Goal: Obtain resource: Download file/media

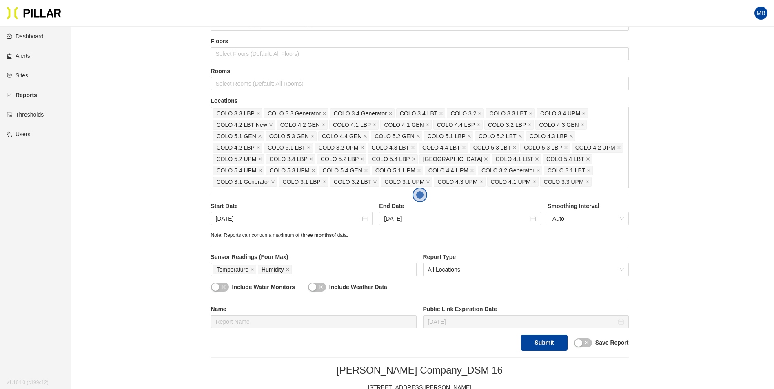
scroll to position [82, 0]
click at [251, 215] on input "Oct 7, 2025" at bounding box center [288, 218] width 145 height 9
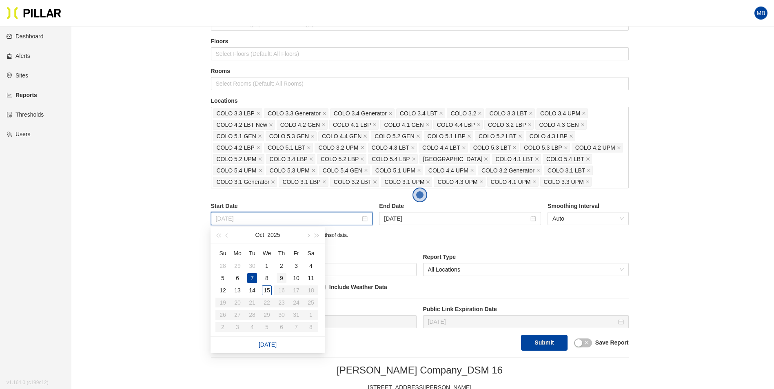
type input "Oct 9, 2025"
click at [286, 278] on div "9" at bounding box center [282, 278] width 10 height 10
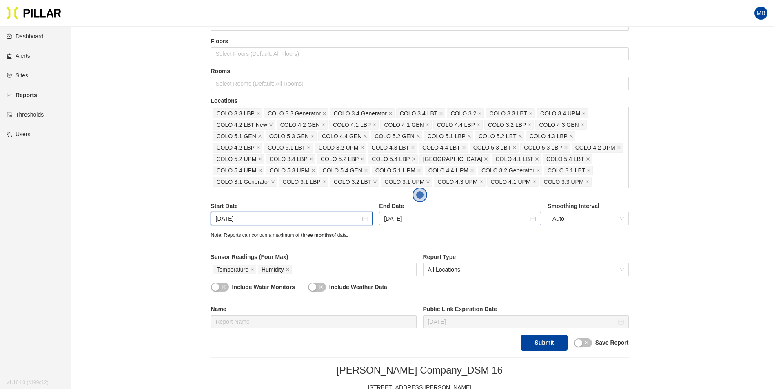
click at [466, 224] on div "Oct 10, 2025" at bounding box center [460, 218] width 162 height 13
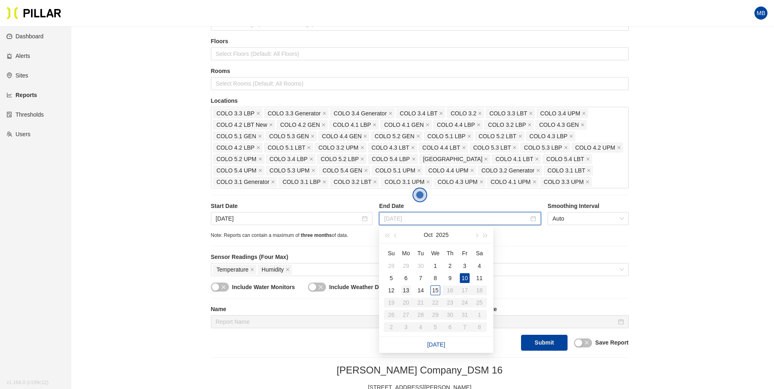
type input "Oct 13, 2025"
click at [404, 289] on div "13" at bounding box center [406, 291] width 10 height 10
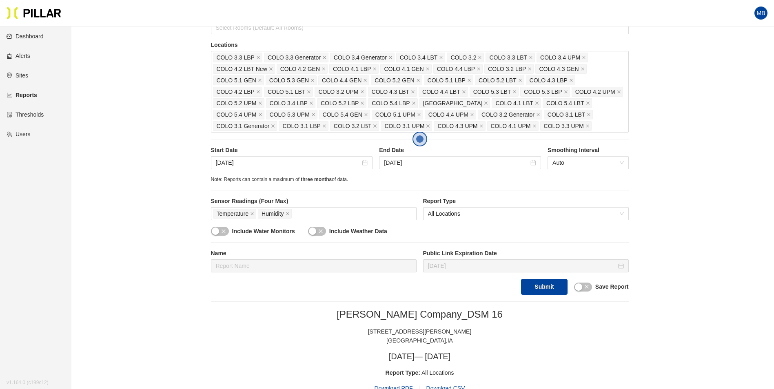
scroll to position [163, 0]
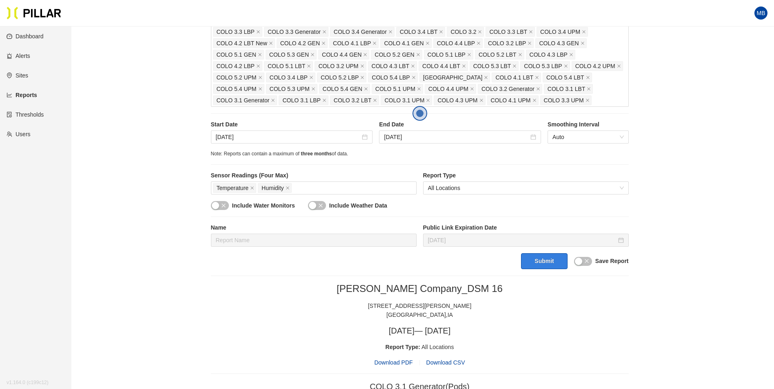
click at [539, 269] on button "Submit" at bounding box center [544, 261] width 46 height 16
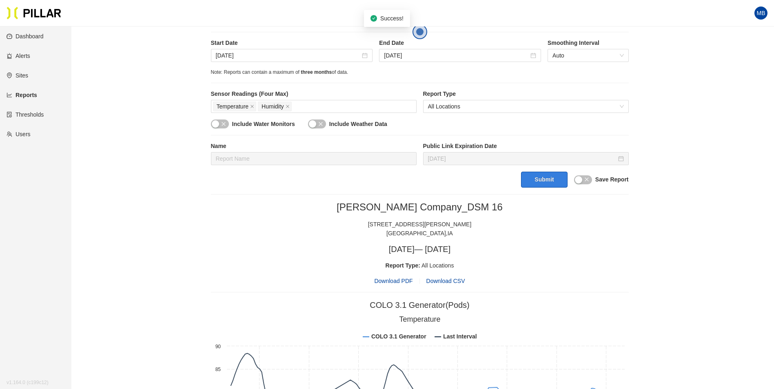
scroll to position [286, 0]
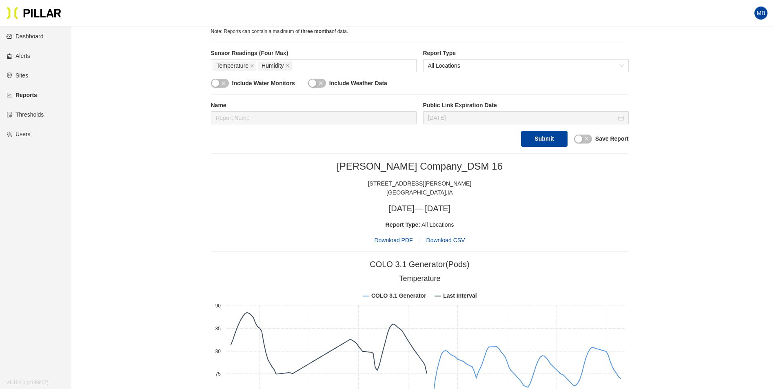
click at [401, 242] on span "Download PDF" at bounding box center [393, 240] width 38 height 9
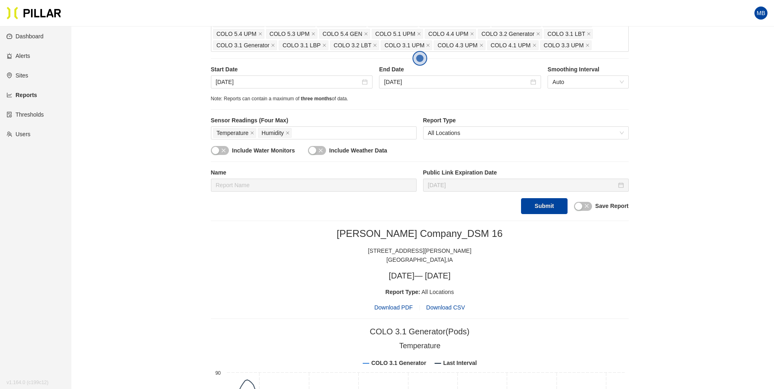
scroll to position [204, 0]
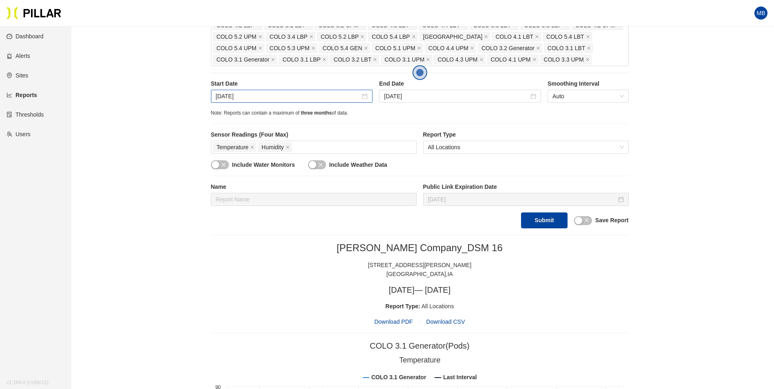
click at [272, 102] on div "Oct 9, 2025" at bounding box center [292, 96] width 162 height 13
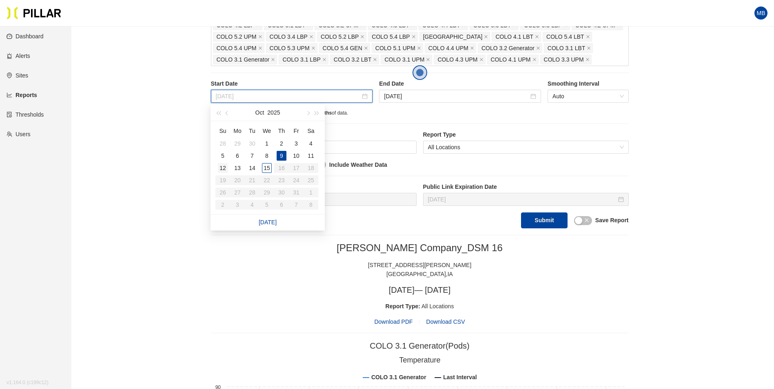
type input "Oct 12, 2025"
click at [228, 169] on td "12" at bounding box center [222, 168] width 15 height 12
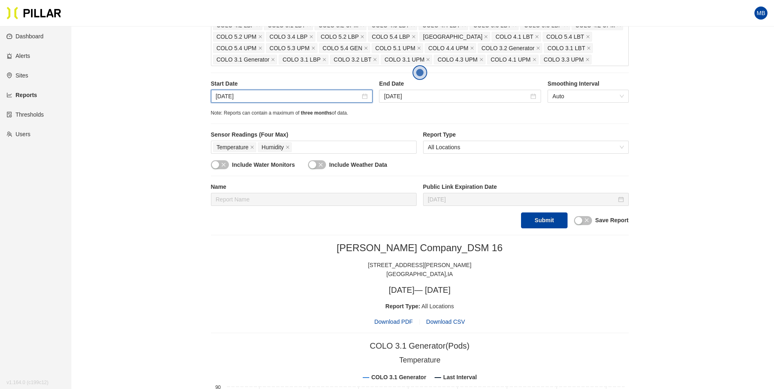
click at [433, 89] on div "End Date Oct 13, 2025" at bounding box center [460, 91] width 162 height 23
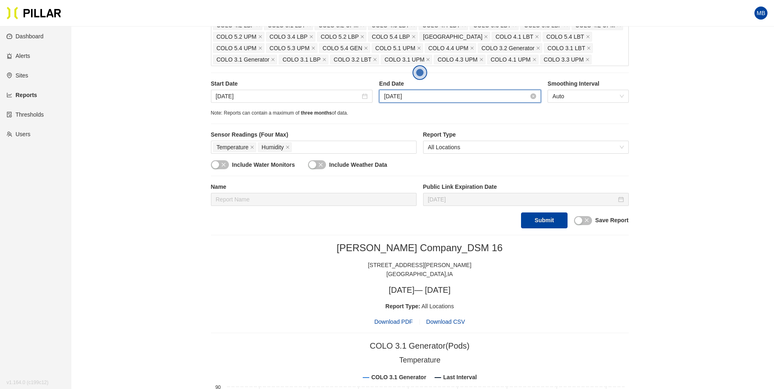
click at [428, 94] on input "Oct 13, 2025" at bounding box center [456, 96] width 145 height 9
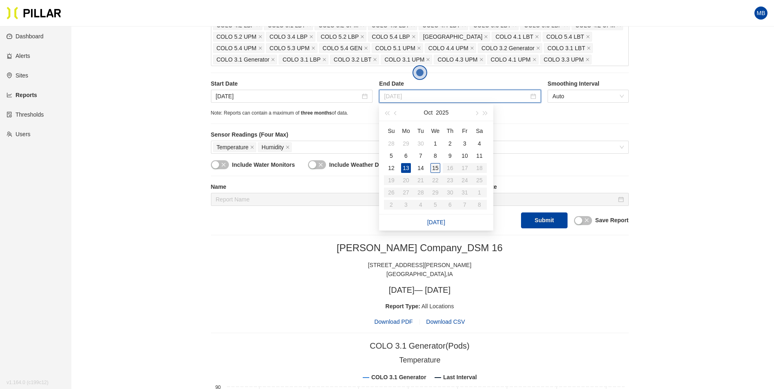
type input "Oct 15, 2025"
click at [433, 166] on div "15" at bounding box center [436, 168] width 10 height 10
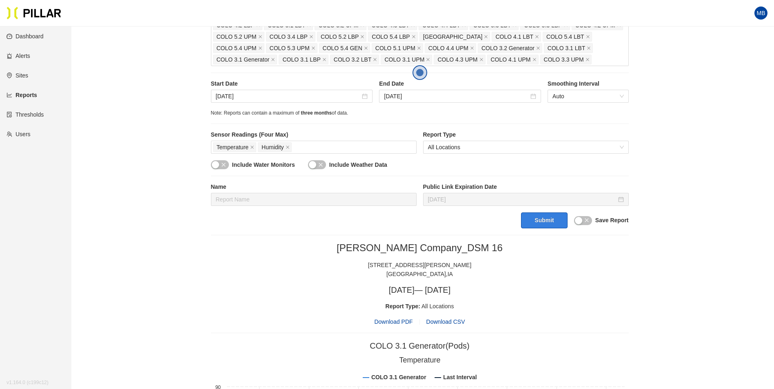
click at [545, 227] on button "Submit" at bounding box center [544, 221] width 46 height 16
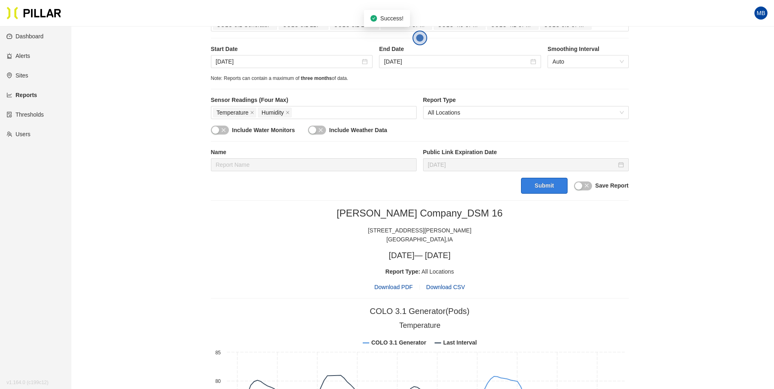
scroll to position [286, 0]
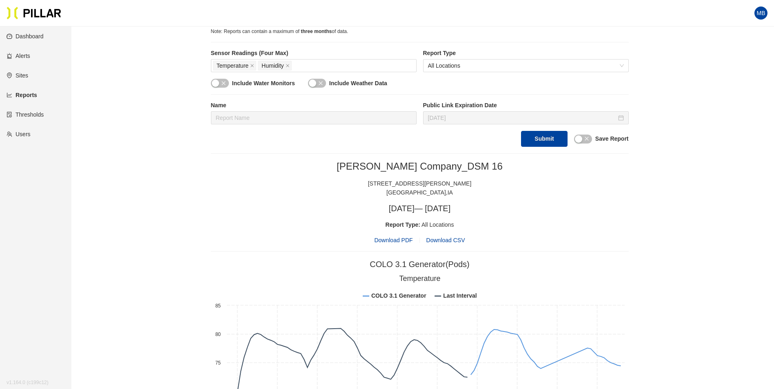
click at [408, 242] on span "Download PDF" at bounding box center [393, 240] width 38 height 9
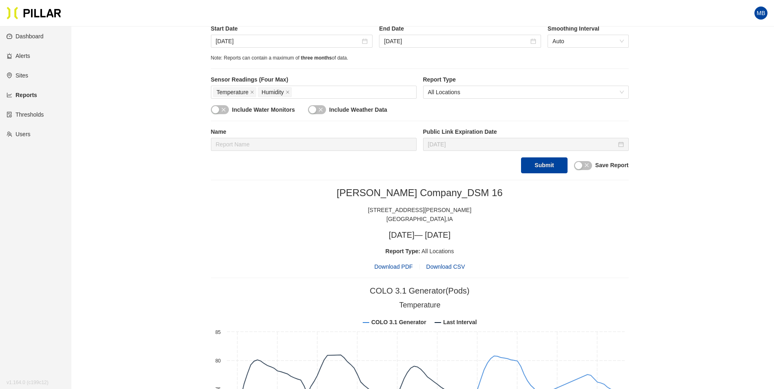
scroll to position [245, 0]
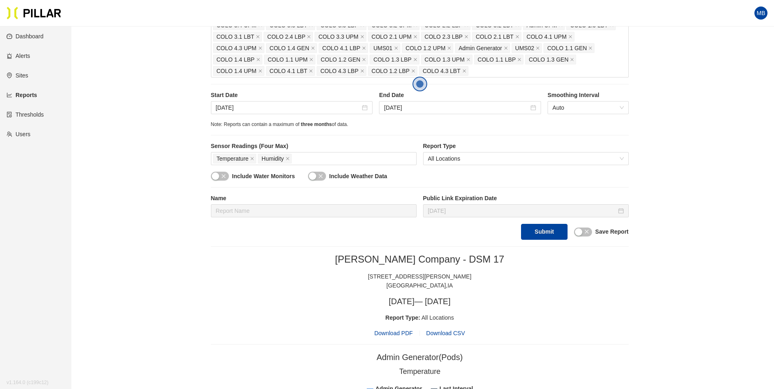
scroll to position [189, 0]
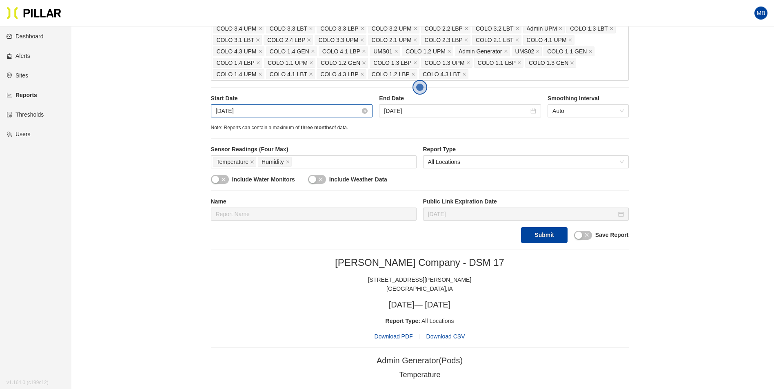
click at [272, 111] on input "Oct 7, 2025" at bounding box center [288, 111] width 145 height 9
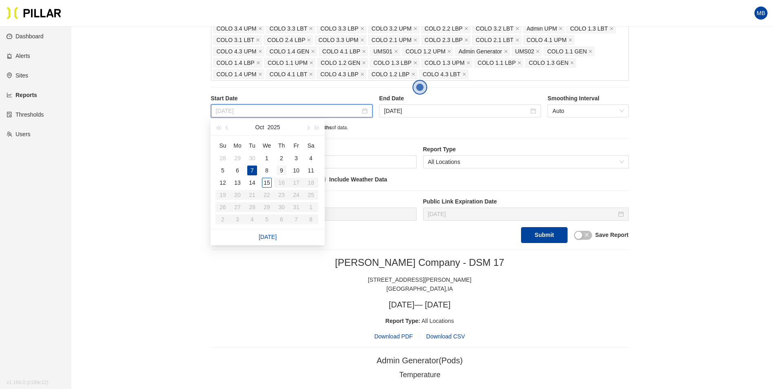
type input "Oct 9, 2025"
click at [287, 171] on td "9" at bounding box center [281, 170] width 15 height 12
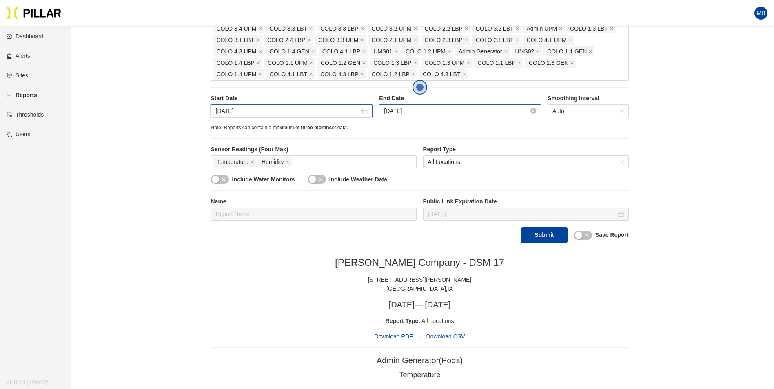
click at [430, 107] on input "Oct 10, 2025" at bounding box center [456, 111] width 145 height 9
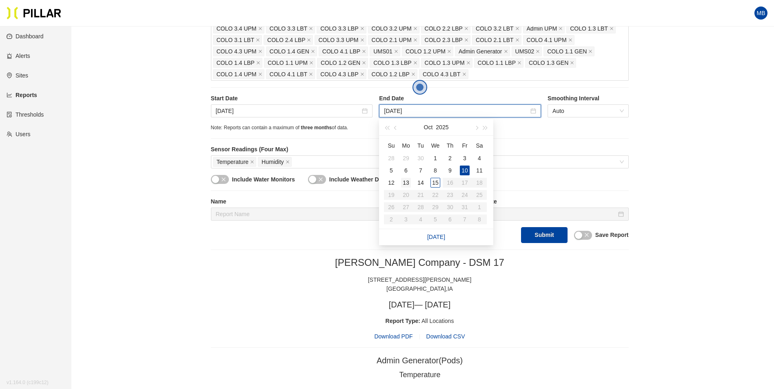
type input "Oct 13, 2025"
click at [405, 182] on div "13" at bounding box center [406, 183] width 10 height 10
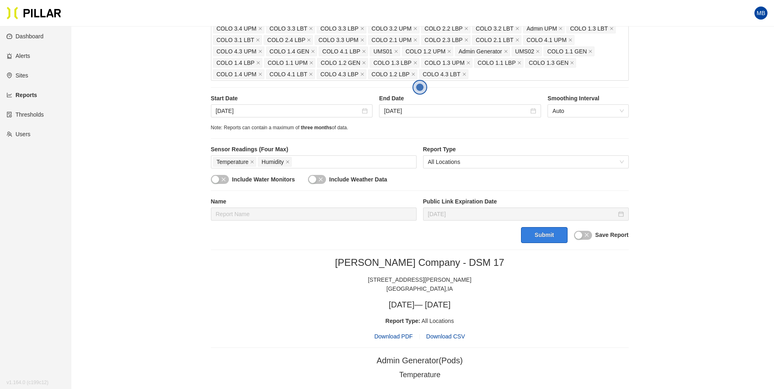
click at [559, 234] on button "Submit" at bounding box center [544, 235] width 46 height 16
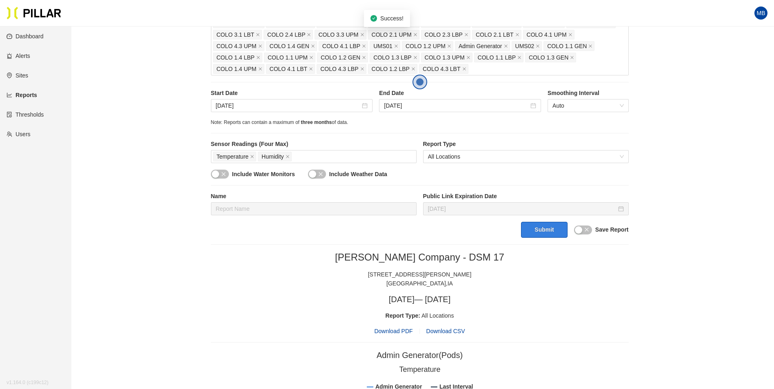
scroll to position [230, 0]
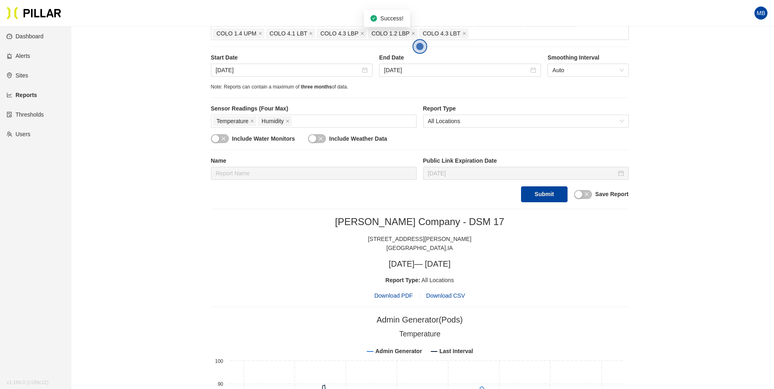
click at [392, 295] on span "Download PDF" at bounding box center [393, 295] width 38 height 9
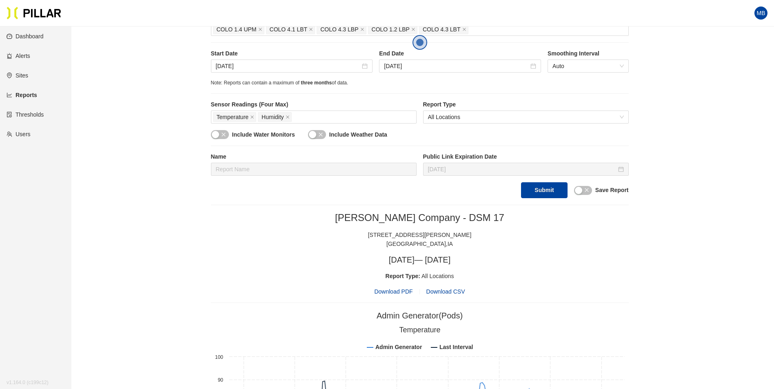
scroll to position [189, 0]
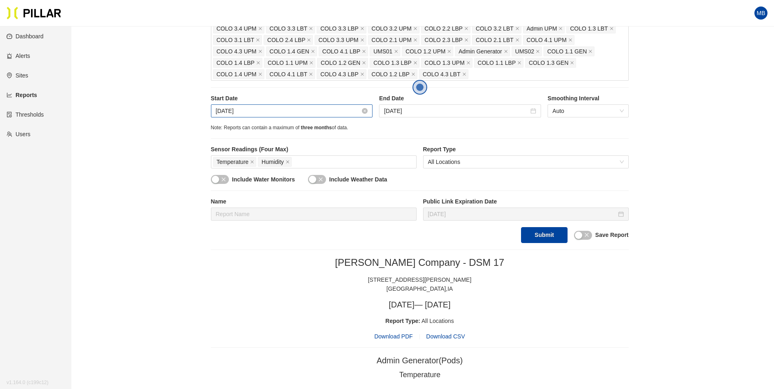
click at [263, 116] on input "Oct 9, 2025" at bounding box center [288, 111] width 145 height 9
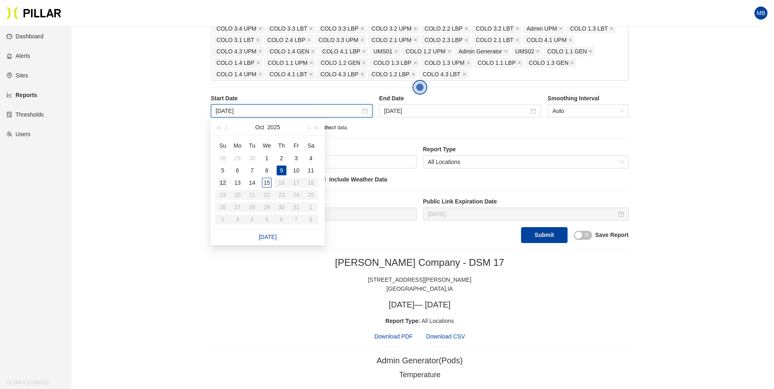
type input "Oct 12, 2025"
click at [224, 180] on div "12" at bounding box center [223, 183] width 10 height 10
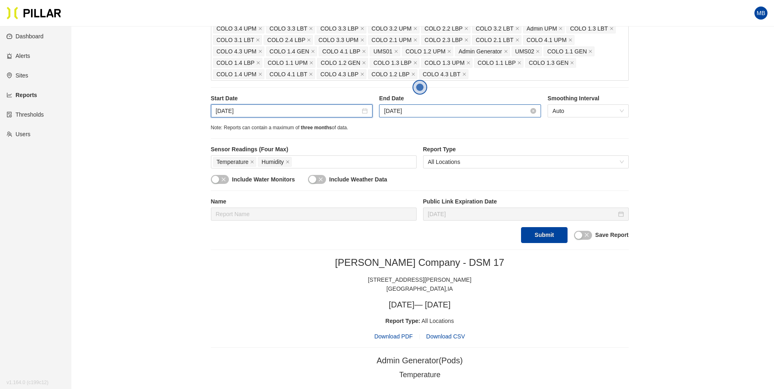
click at [427, 110] on input "Oct 13, 2025" at bounding box center [456, 111] width 145 height 9
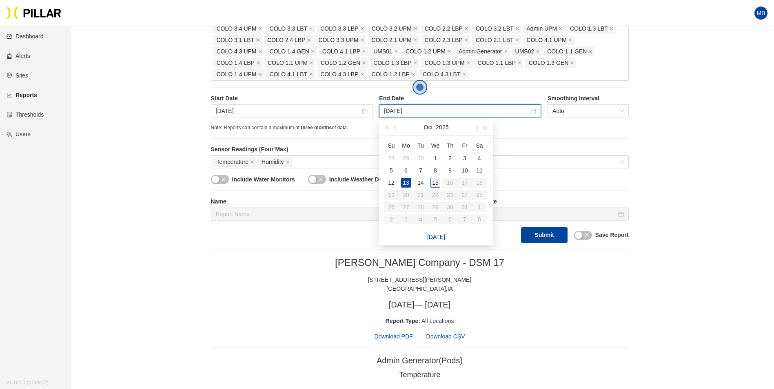
type input "Oct 15, 2025"
click at [437, 184] on div "15" at bounding box center [436, 183] width 10 height 10
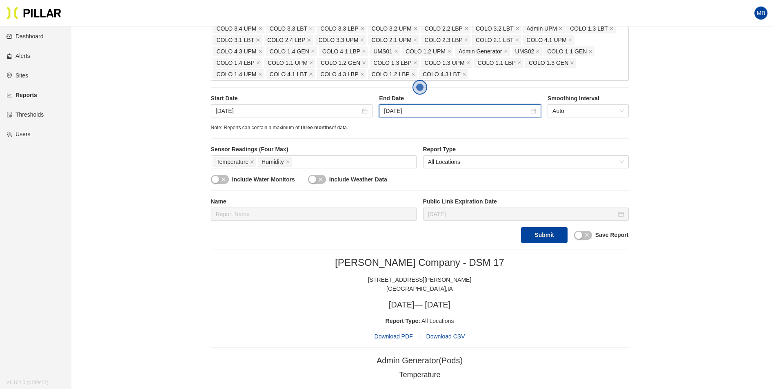
click at [521, 277] on div "1475 SE Maffit Lake Road" at bounding box center [420, 279] width 418 height 9
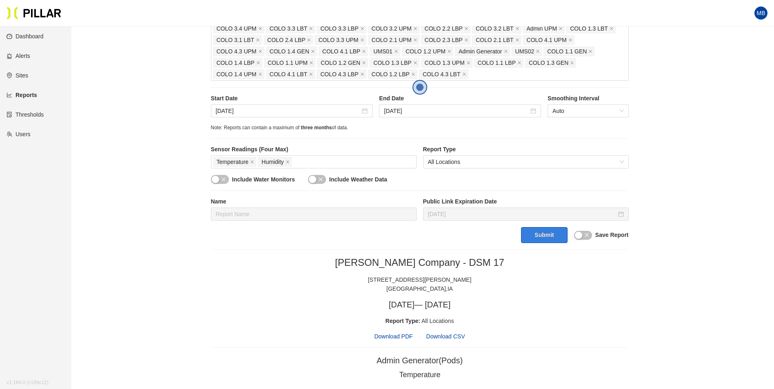
click at [529, 233] on button "Submit" at bounding box center [544, 235] width 46 height 16
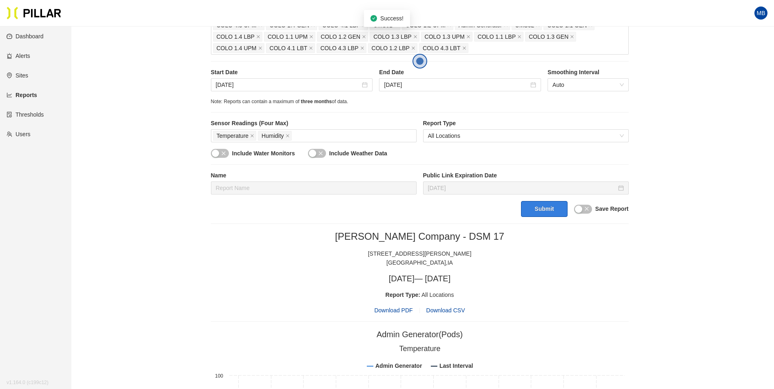
scroll to position [230, 0]
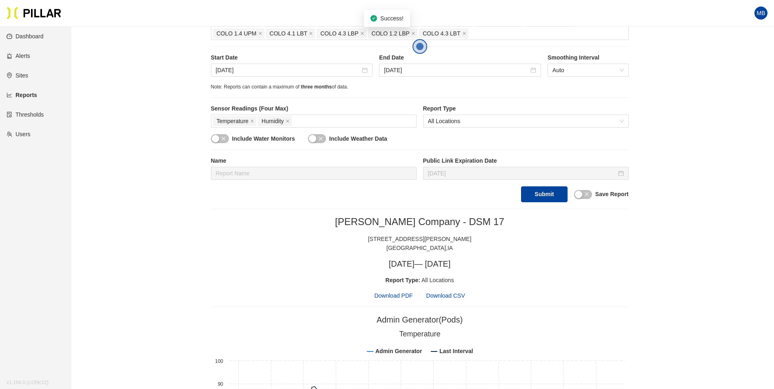
click at [405, 298] on span "Download PDF" at bounding box center [393, 295] width 38 height 9
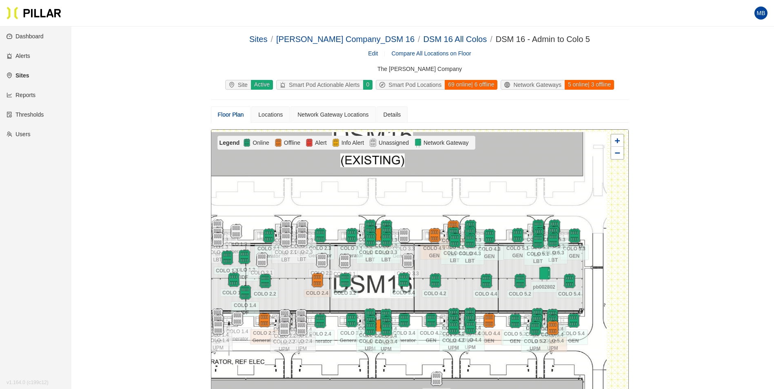
scroll to position [79, 0]
